Goal: Task Accomplishment & Management: Manage account settings

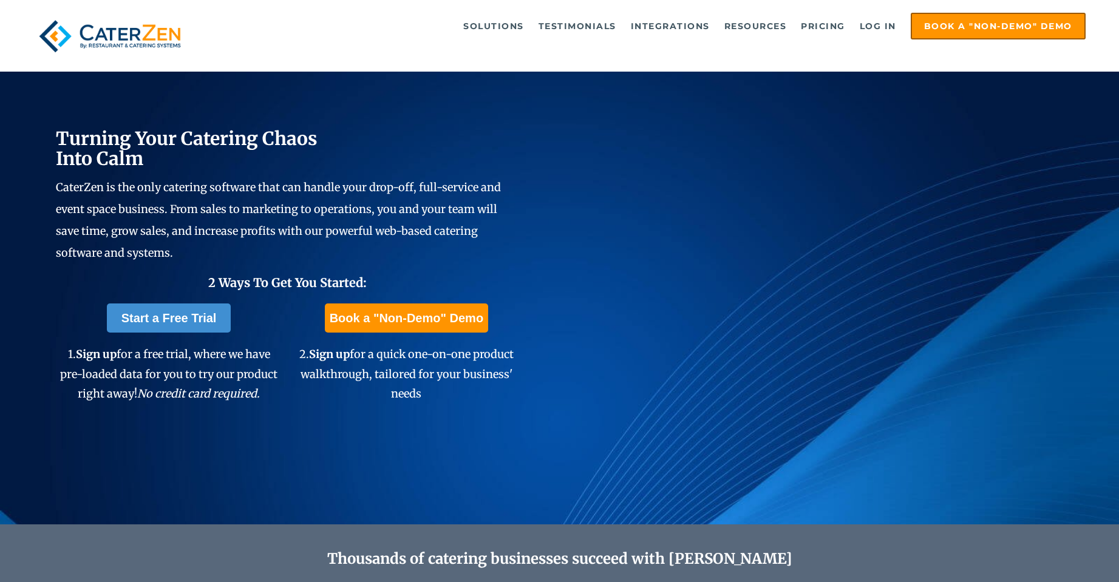
click at [879, 29] on link "Log in" at bounding box center [878, 26] width 49 height 24
click at [892, 21] on link "Log in" at bounding box center [878, 26] width 49 height 24
